Goal: Task Accomplishment & Management: Complete application form

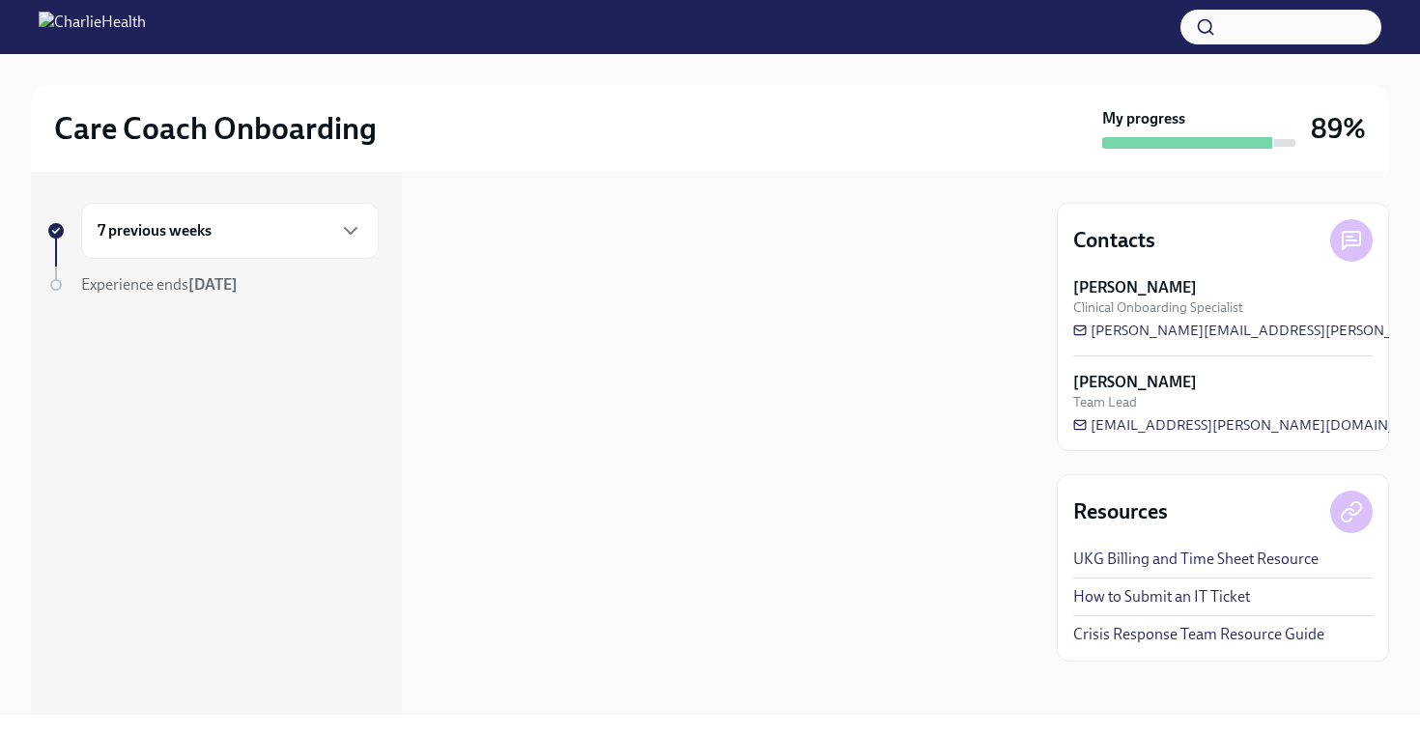
click at [348, 248] on div "7 previous weeks" at bounding box center [230, 231] width 298 height 56
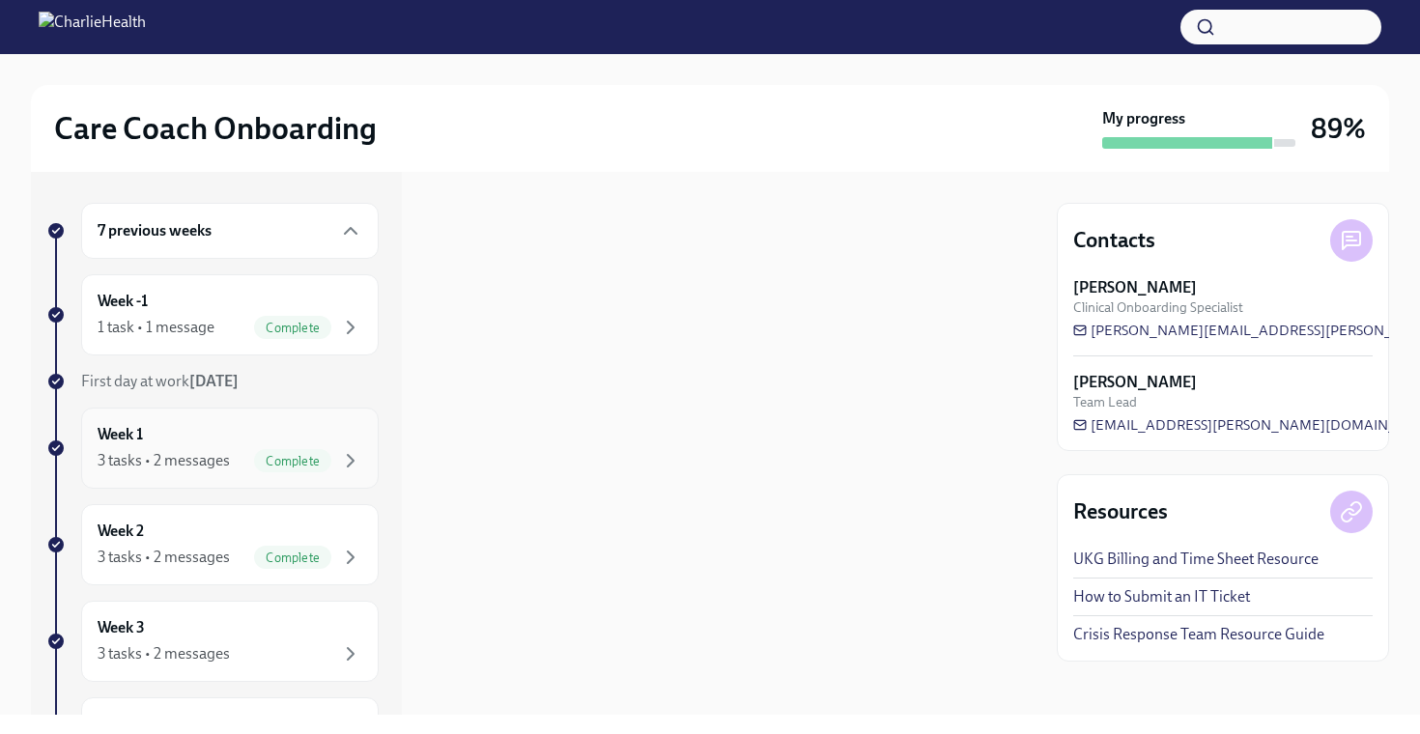
scroll to position [371, 0]
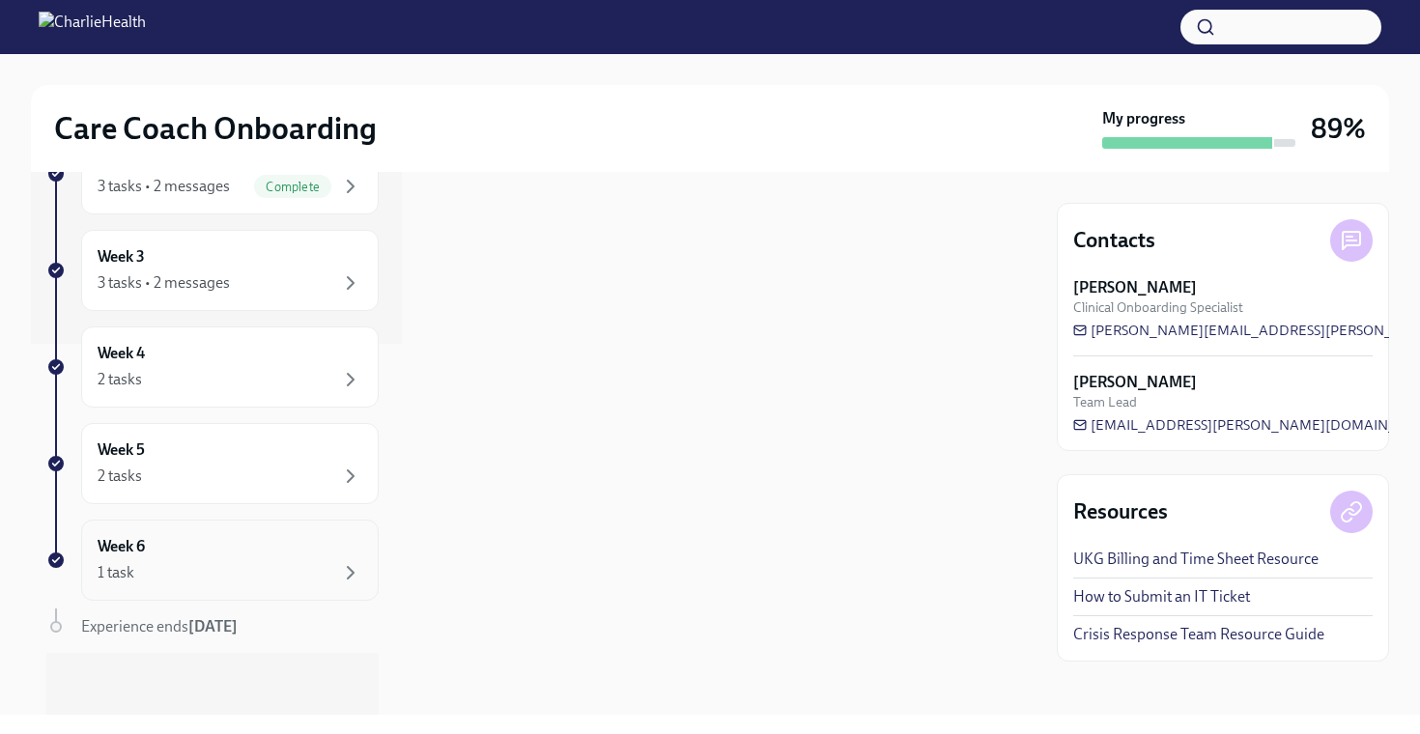
click at [290, 559] on div "Week 6 1 task" at bounding box center [230, 560] width 265 height 48
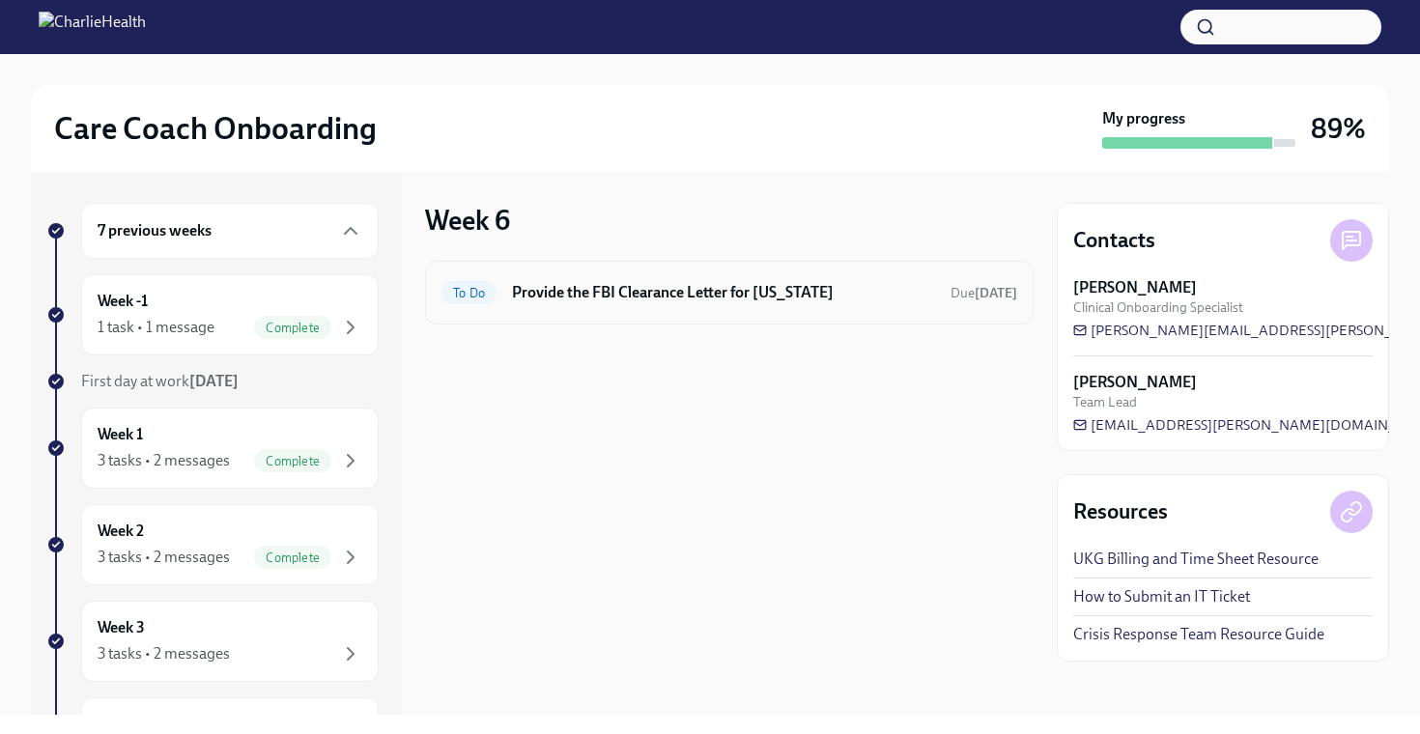
click at [965, 269] on div "To Do Provide the FBI Clearance Letter for [US_STATE] Due [DATE]" at bounding box center [729, 293] width 609 height 64
click at [951, 295] on span "Due [DATE]" at bounding box center [984, 293] width 67 height 16
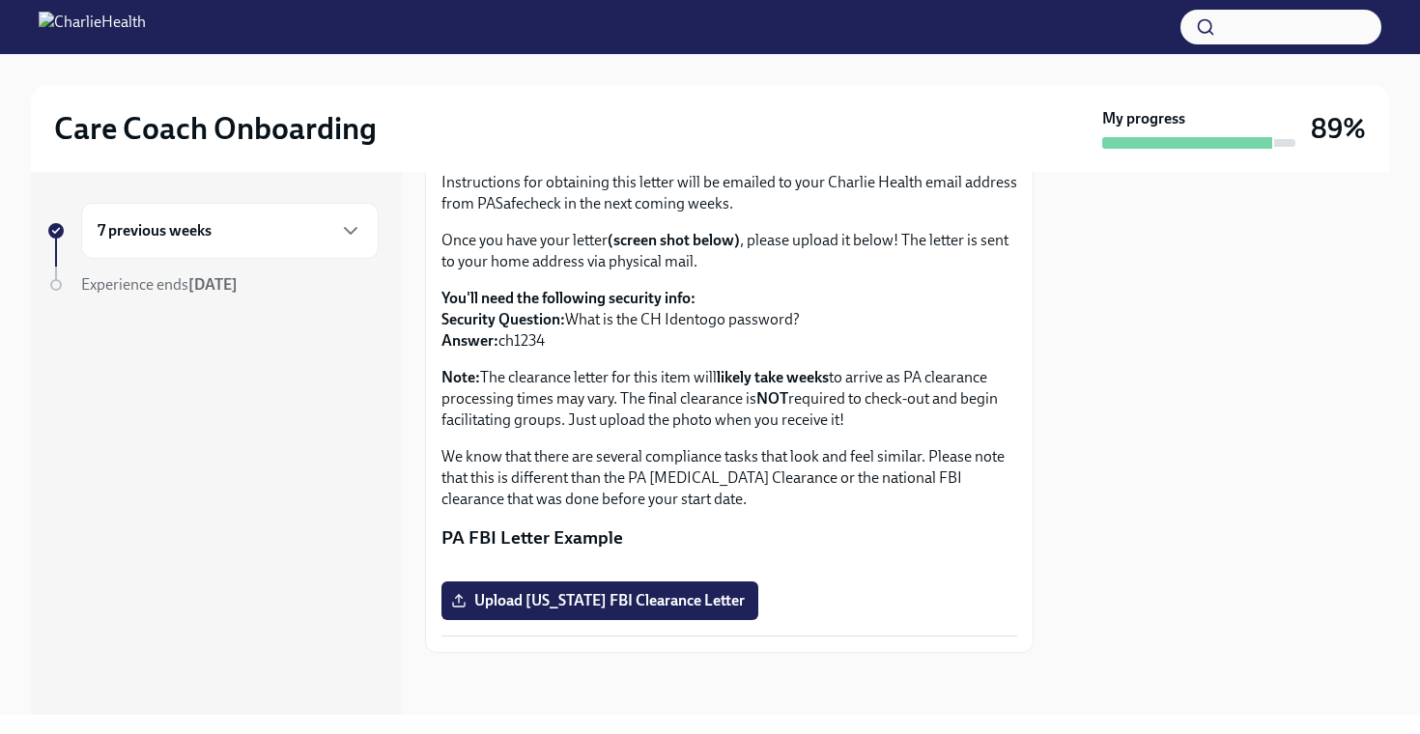
scroll to position [352, 0]
click at [645, 611] on label "Upload [US_STATE] FBI Clearance Letter" at bounding box center [600, 601] width 317 height 39
click at [0, 0] on input "Upload [US_STATE] FBI Clearance Letter" at bounding box center [0, 0] width 0 height 0
